Goal: Transaction & Acquisition: Purchase product/service

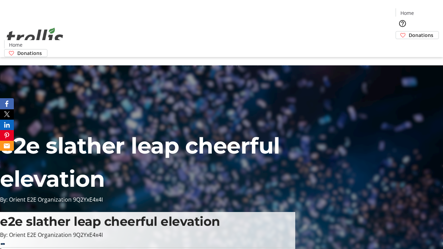
click at [409, 32] on span "Donations" at bounding box center [421, 35] width 25 height 7
